Goal: Transaction & Acquisition: Book appointment/travel/reservation

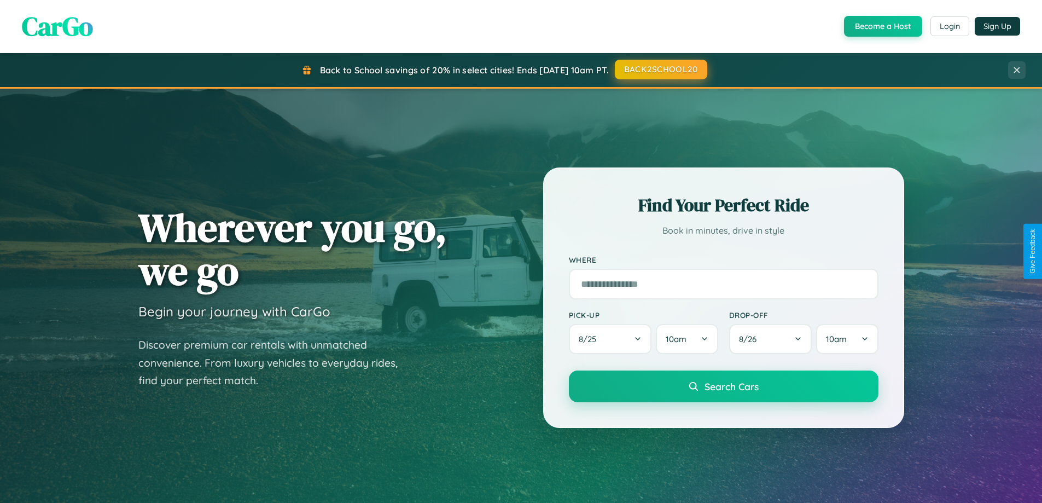
click at [660, 69] on button "BACK2SCHOOL20" at bounding box center [661, 70] width 92 height 20
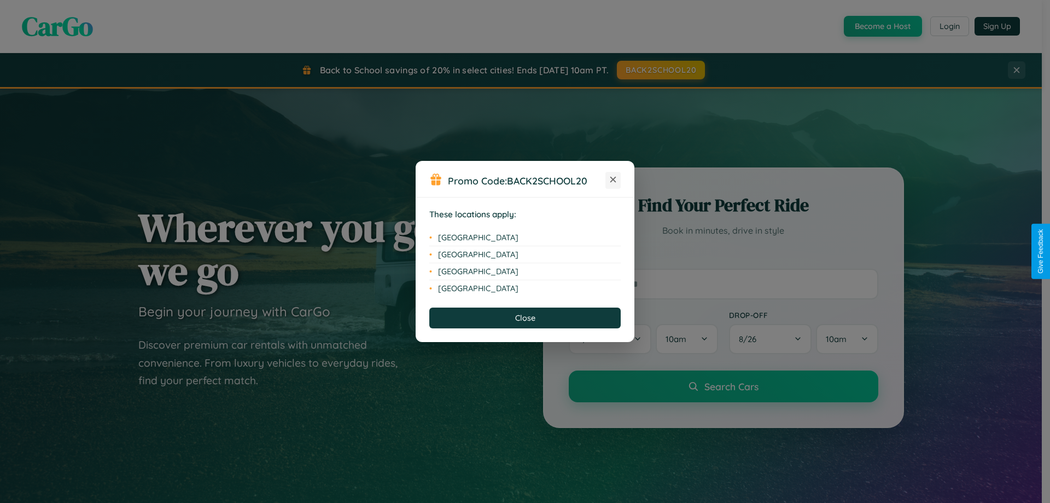
click at [613, 180] on icon at bounding box center [613, 180] width 6 height 6
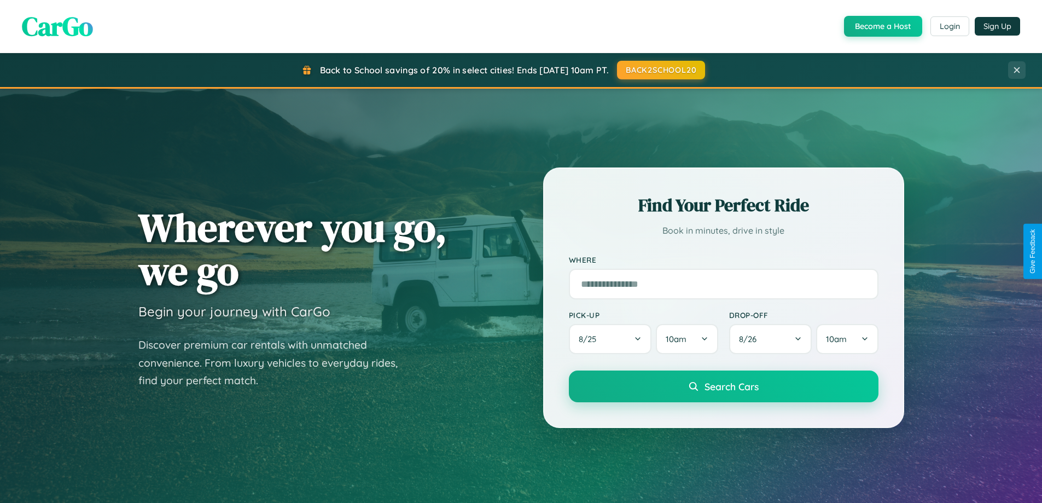
scroll to position [753, 0]
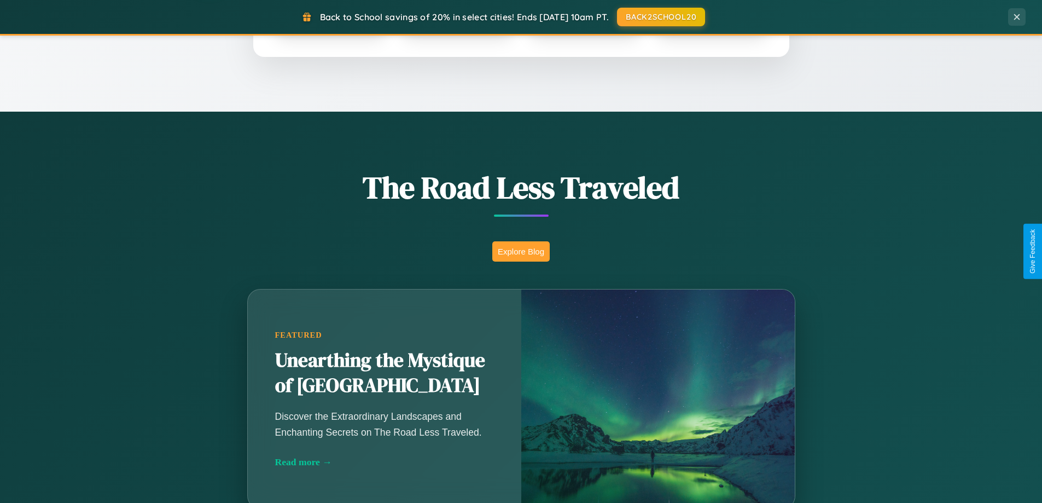
click at [521, 251] on button "Explore Blog" at bounding box center [520, 251] width 57 height 20
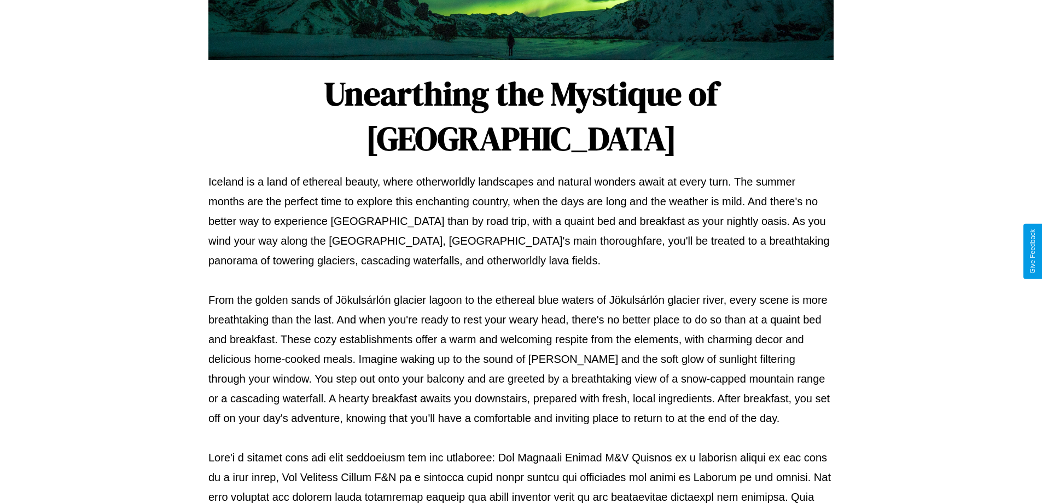
scroll to position [354, 0]
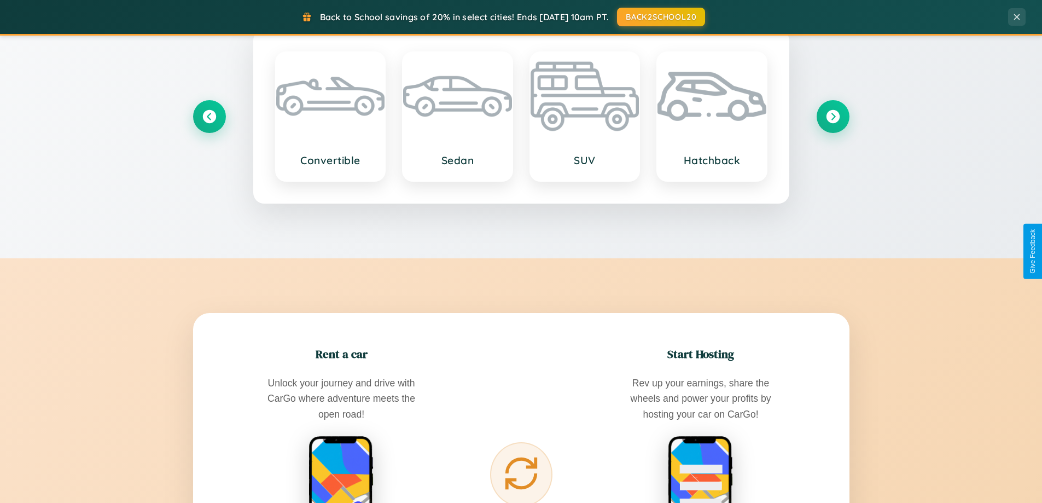
scroll to position [1757, 0]
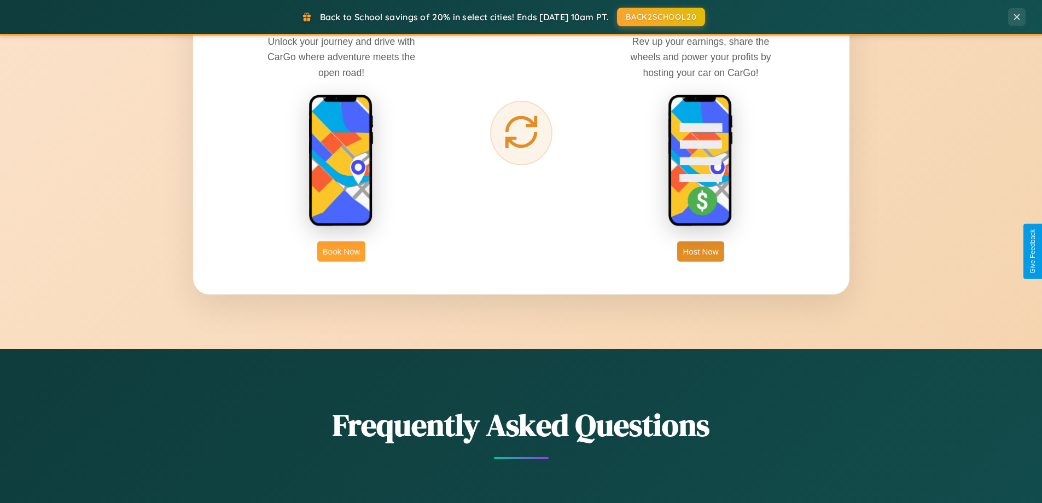
click at [341, 251] on button "Book Now" at bounding box center [341, 251] width 48 height 20
